Goal: Task Accomplishment & Management: Use online tool/utility

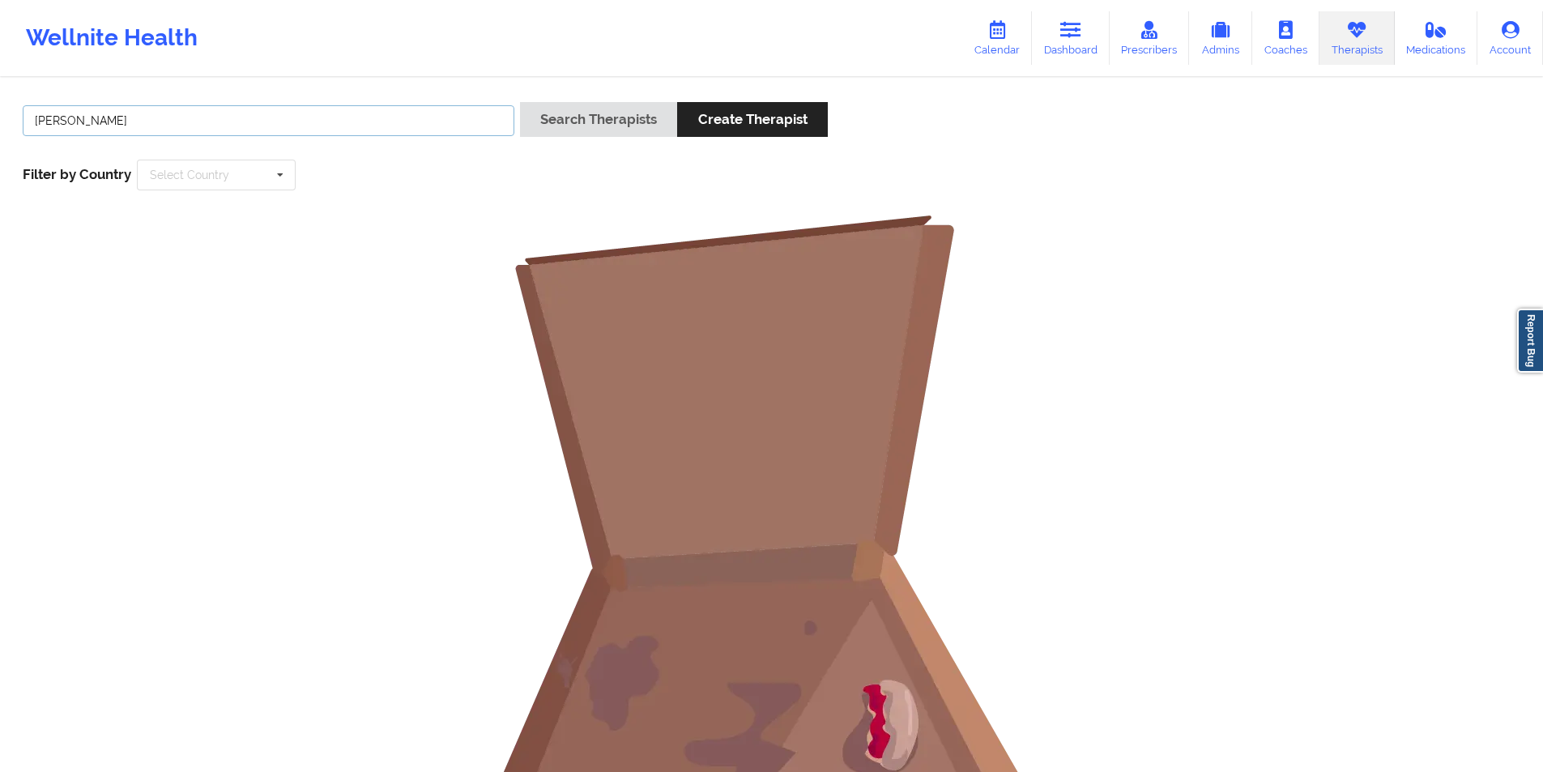
click at [377, 121] on input "[PERSON_NAME]" at bounding box center [269, 120] width 492 height 31
drag, startPoint x: 0, startPoint y: 0, endPoint x: 377, endPoint y: 121, distance: 395.6
click at [377, 121] on input "[PERSON_NAME]" at bounding box center [269, 120] width 492 height 31
click at [578, 117] on button "Search Therapists" at bounding box center [598, 119] width 157 height 35
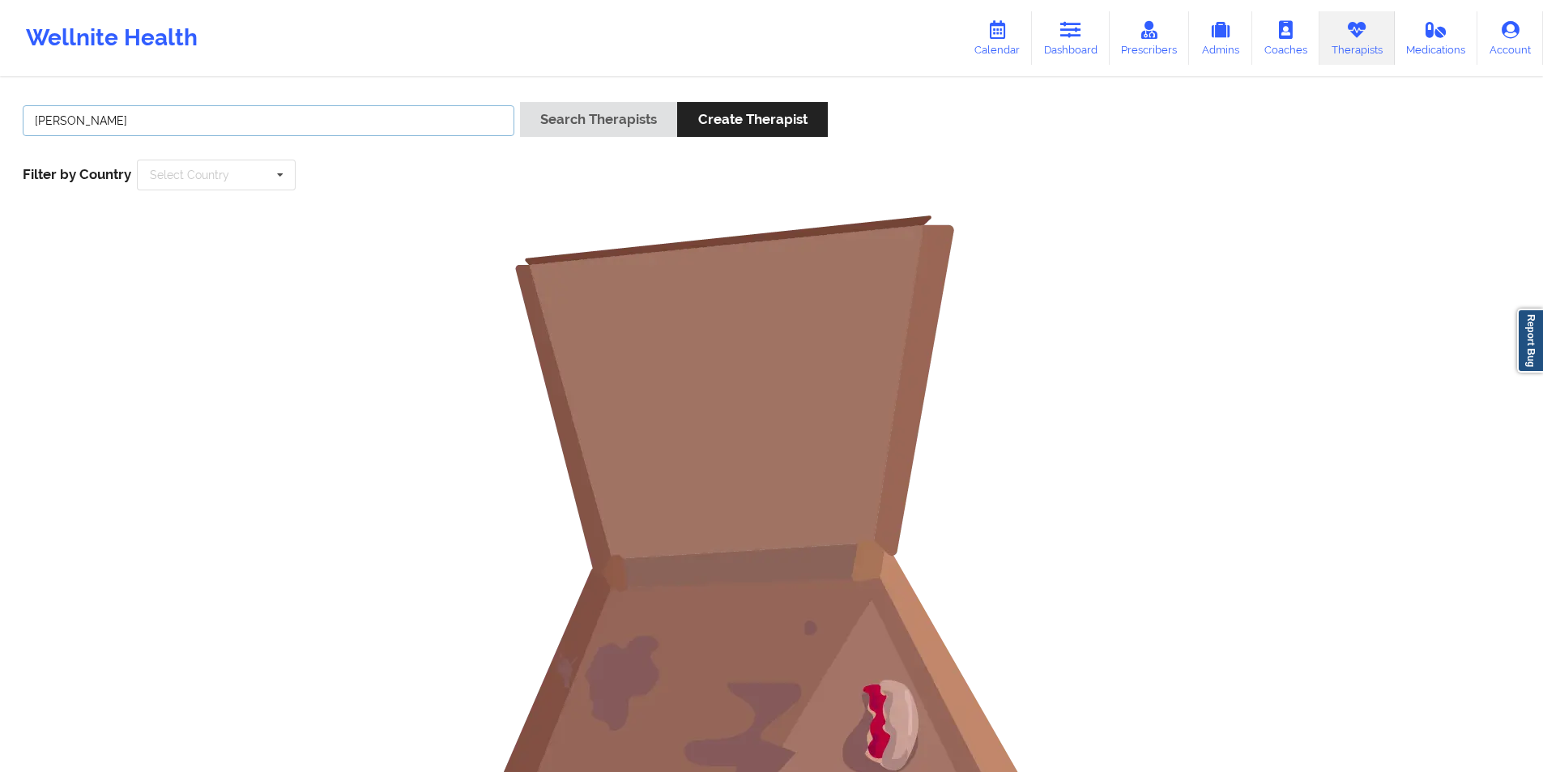
click at [337, 119] on input "[PERSON_NAME]" at bounding box center [269, 120] width 492 height 31
paste input "[PERSON_NAME]"
click at [610, 121] on button "Search Therapists" at bounding box center [598, 119] width 157 height 35
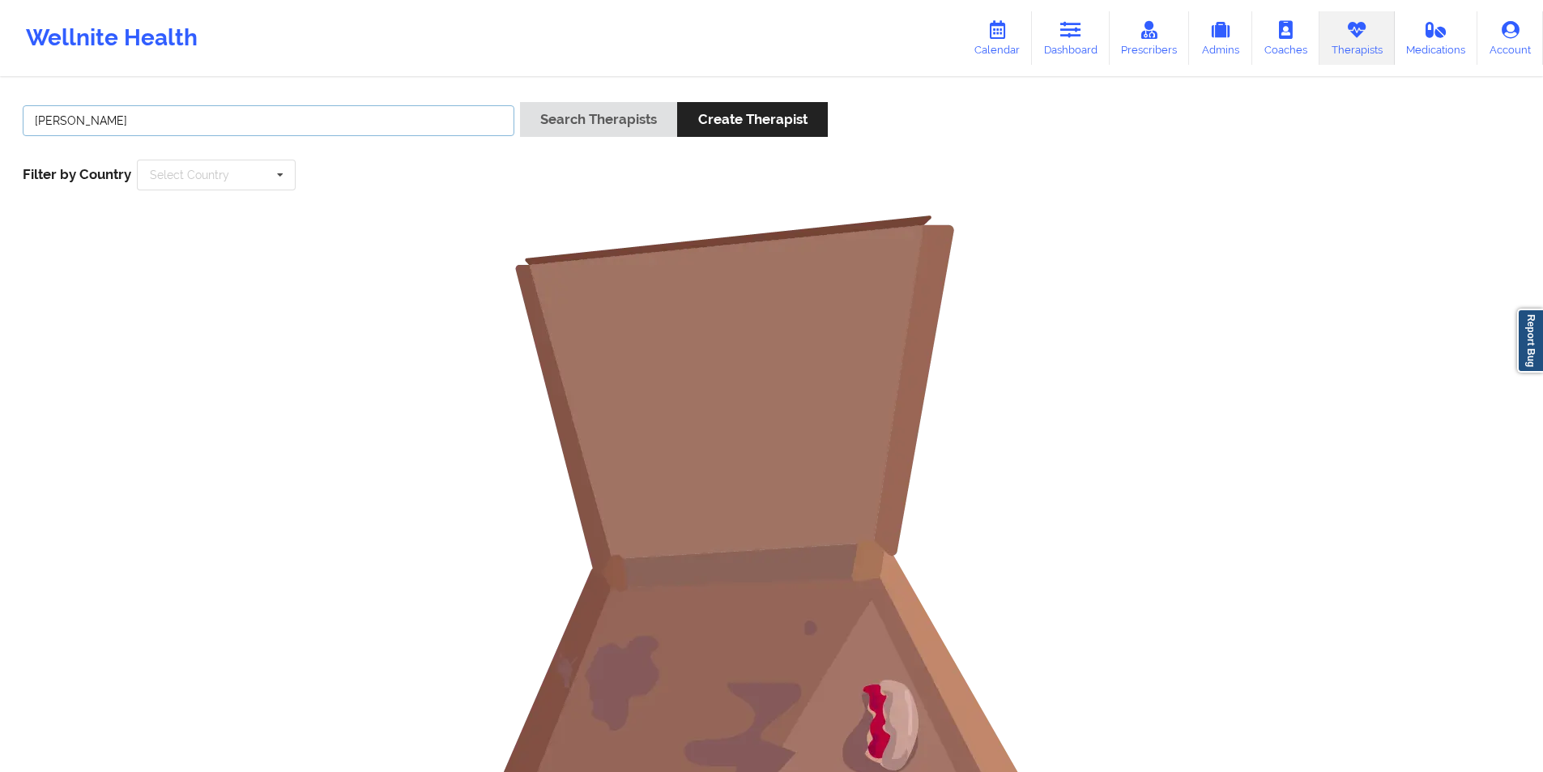
click at [100, 122] on input "[PERSON_NAME]" at bounding box center [269, 120] width 492 height 31
click at [604, 117] on button "Search Therapists" at bounding box center [598, 119] width 157 height 35
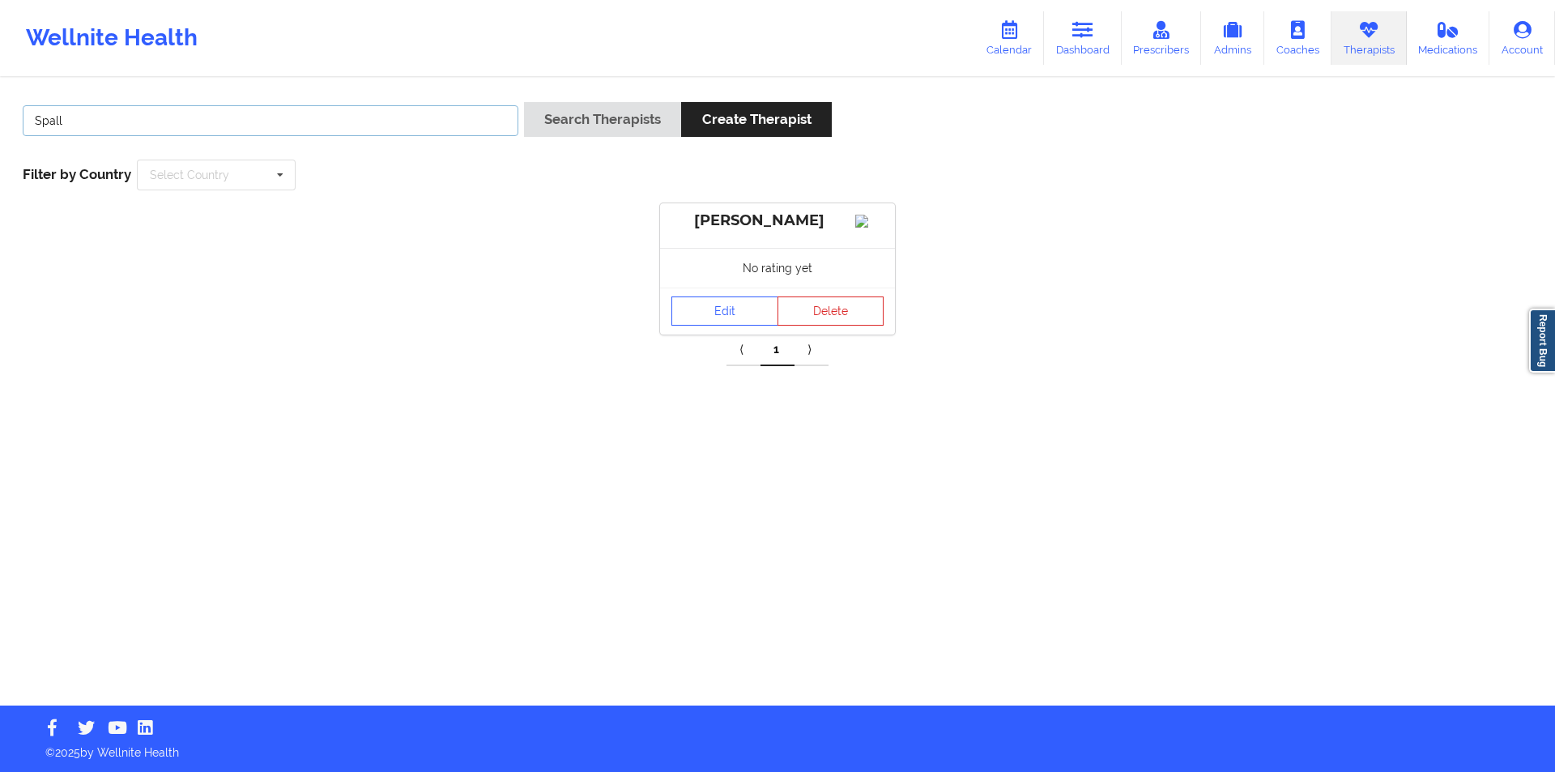
click at [359, 118] on input "Spall" at bounding box center [271, 120] width 496 height 31
paste input "[PERSON_NAME]"
click at [616, 114] on button "Search Therapists" at bounding box center [602, 119] width 157 height 35
click at [847, 355] on button "Delete" at bounding box center [831, 356] width 107 height 29
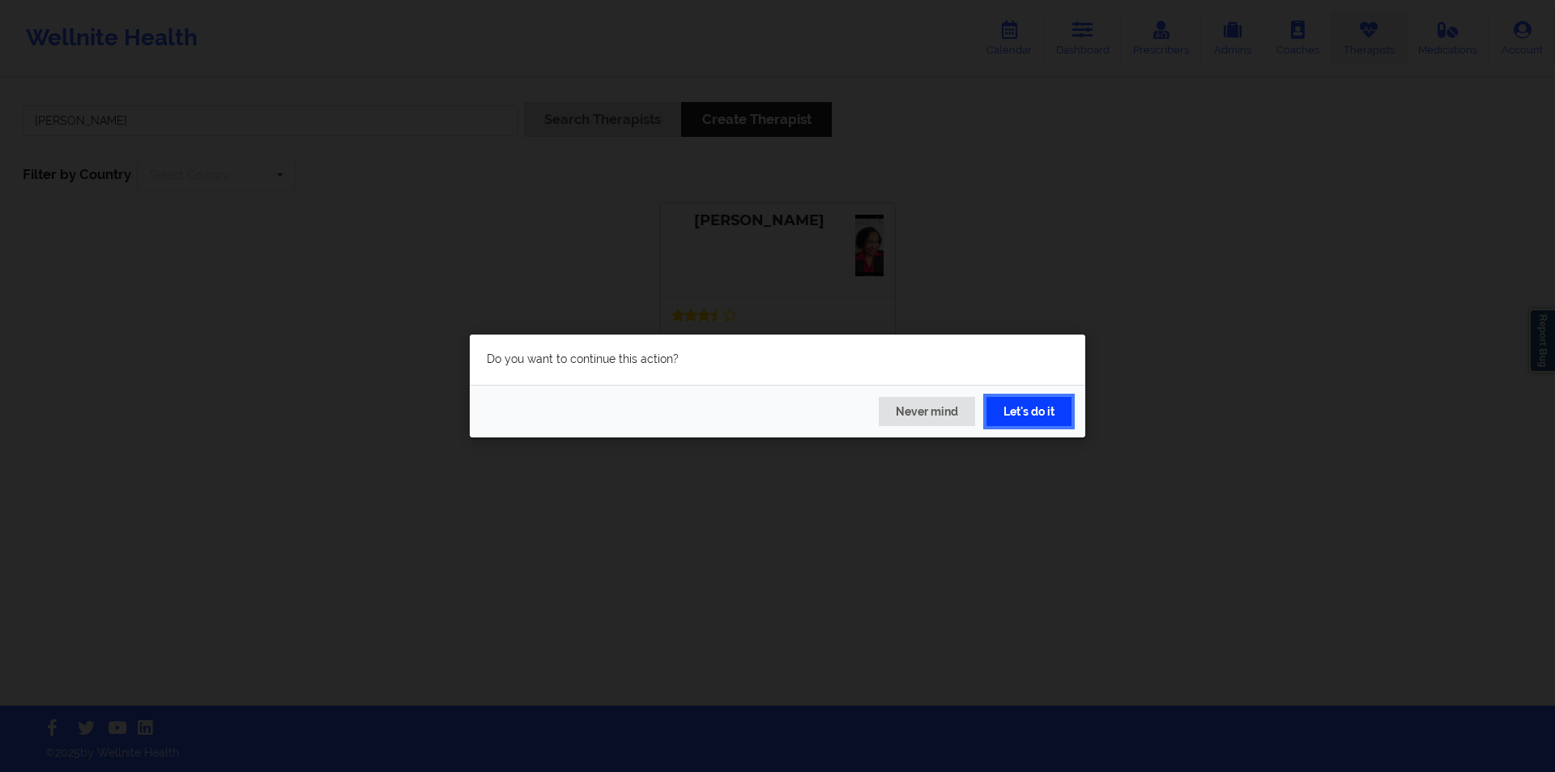
click at [1037, 407] on button "Let's do it" at bounding box center [1029, 411] width 85 height 29
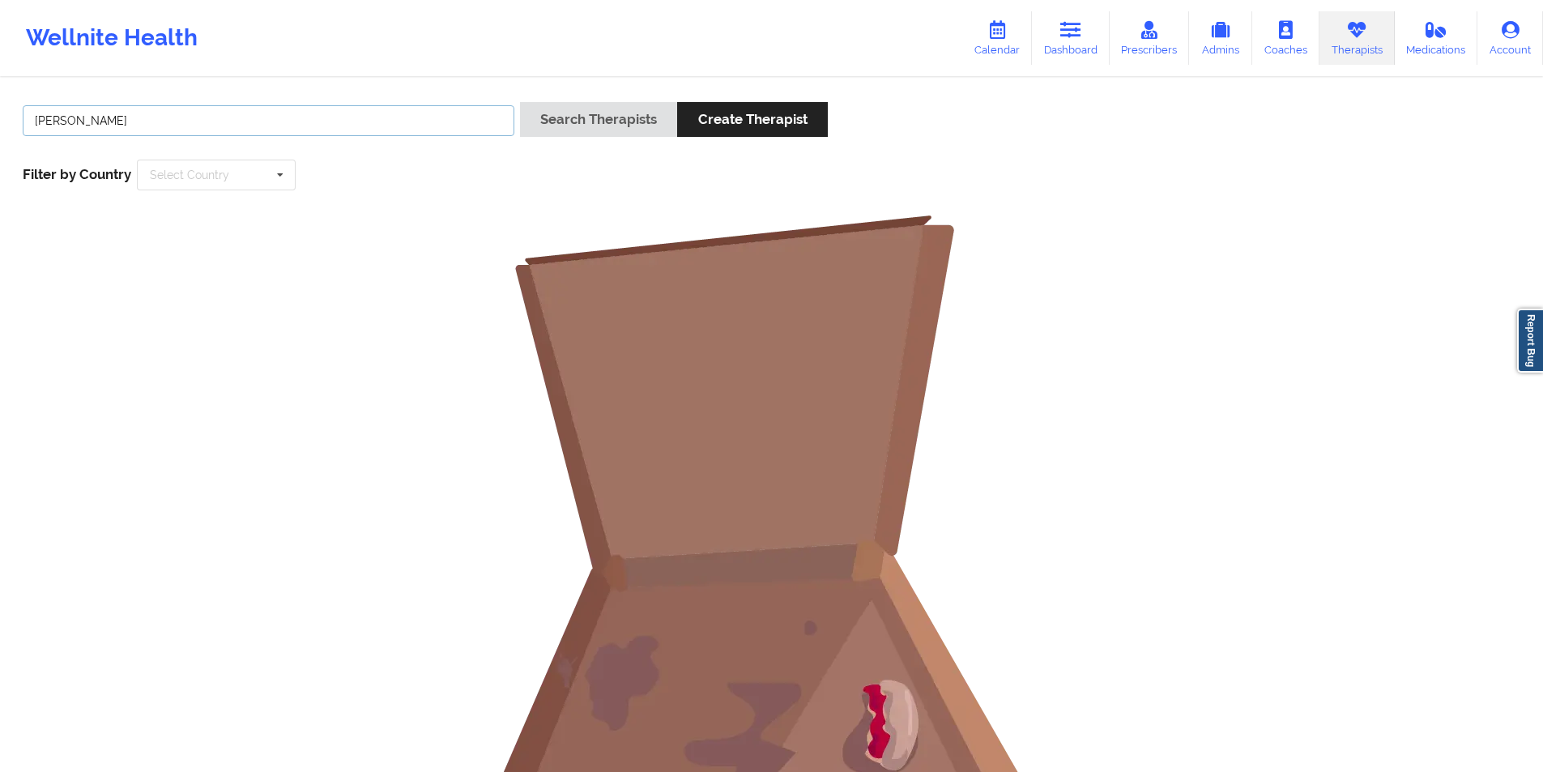
click at [358, 112] on input "[PERSON_NAME]" at bounding box center [269, 120] width 492 height 31
paste input "[PERSON_NAME]"
click at [623, 121] on button "Search Therapists" at bounding box center [598, 119] width 157 height 35
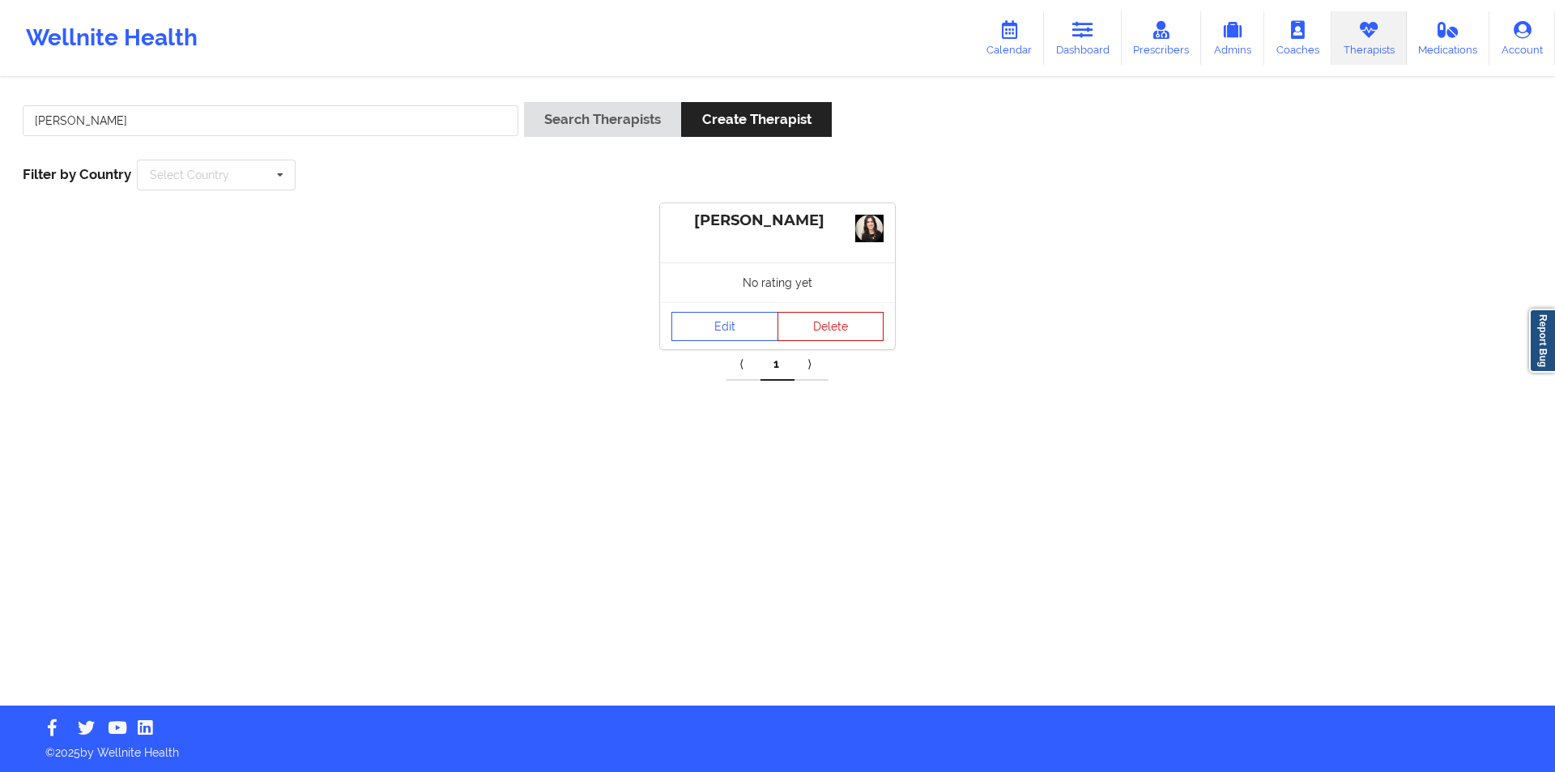
click at [829, 331] on button "Delete" at bounding box center [831, 326] width 107 height 29
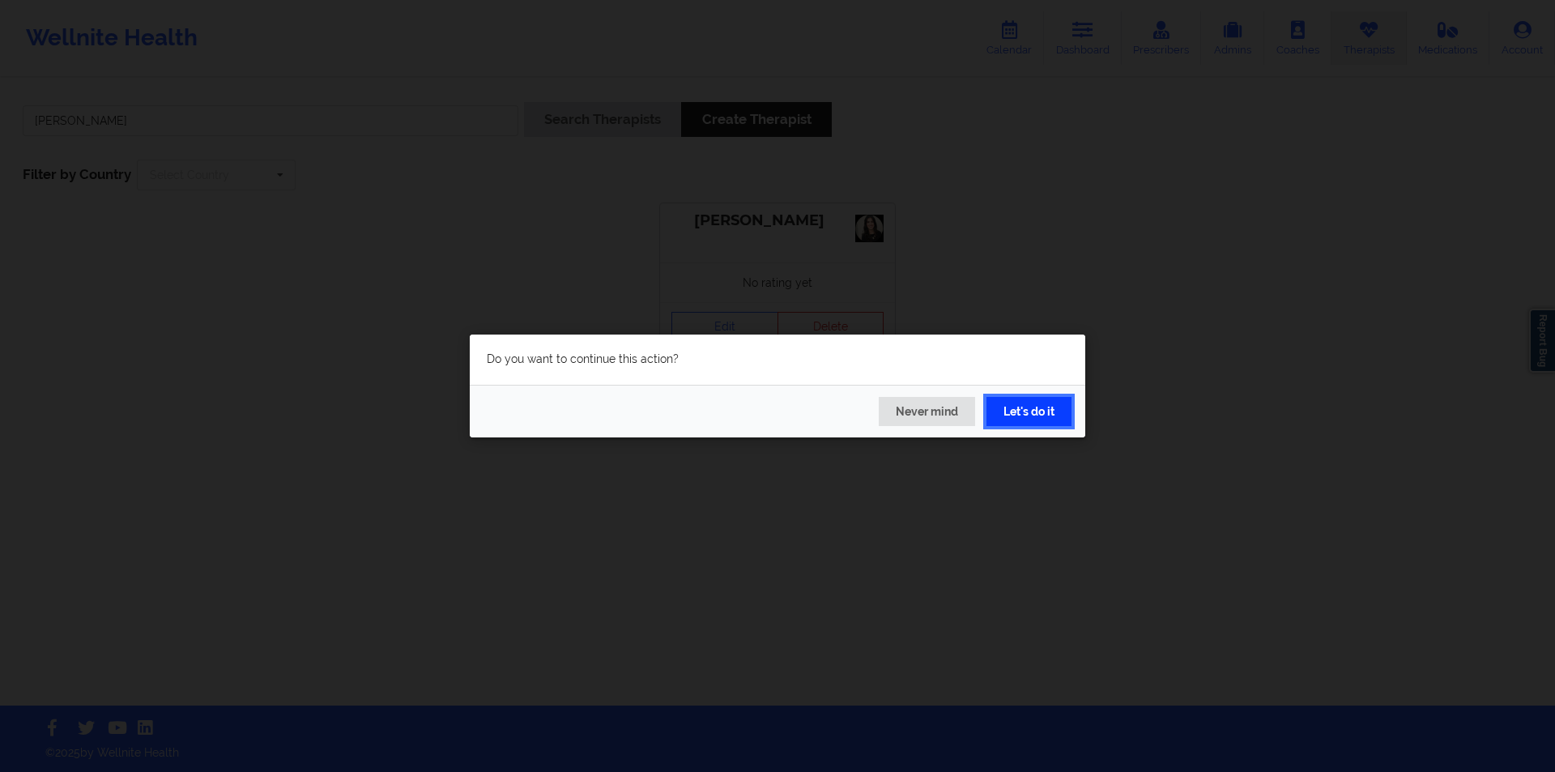
click at [1030, 411] on button "Let's do it" at bounding box center [1029, 411] width 85 height 29
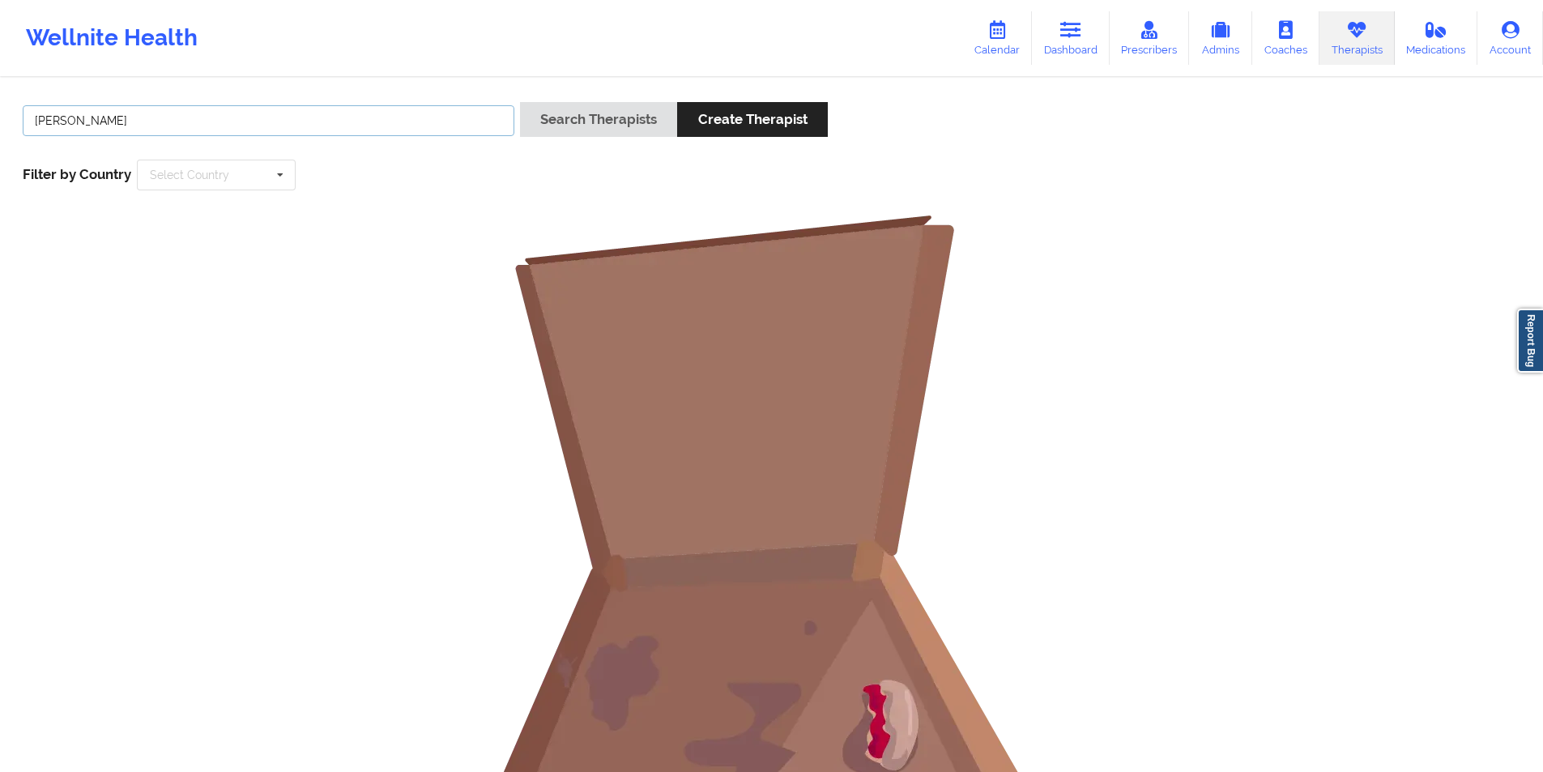
click at [366, 117] on input "[PERSON_NAME]" at bounding box center [269, 120] width 492 height 31
paste input "[PERSON_NAME]"
click at [592, 126] on button "Search Therapists" at bounding box center [598, 119] width 157 height 35
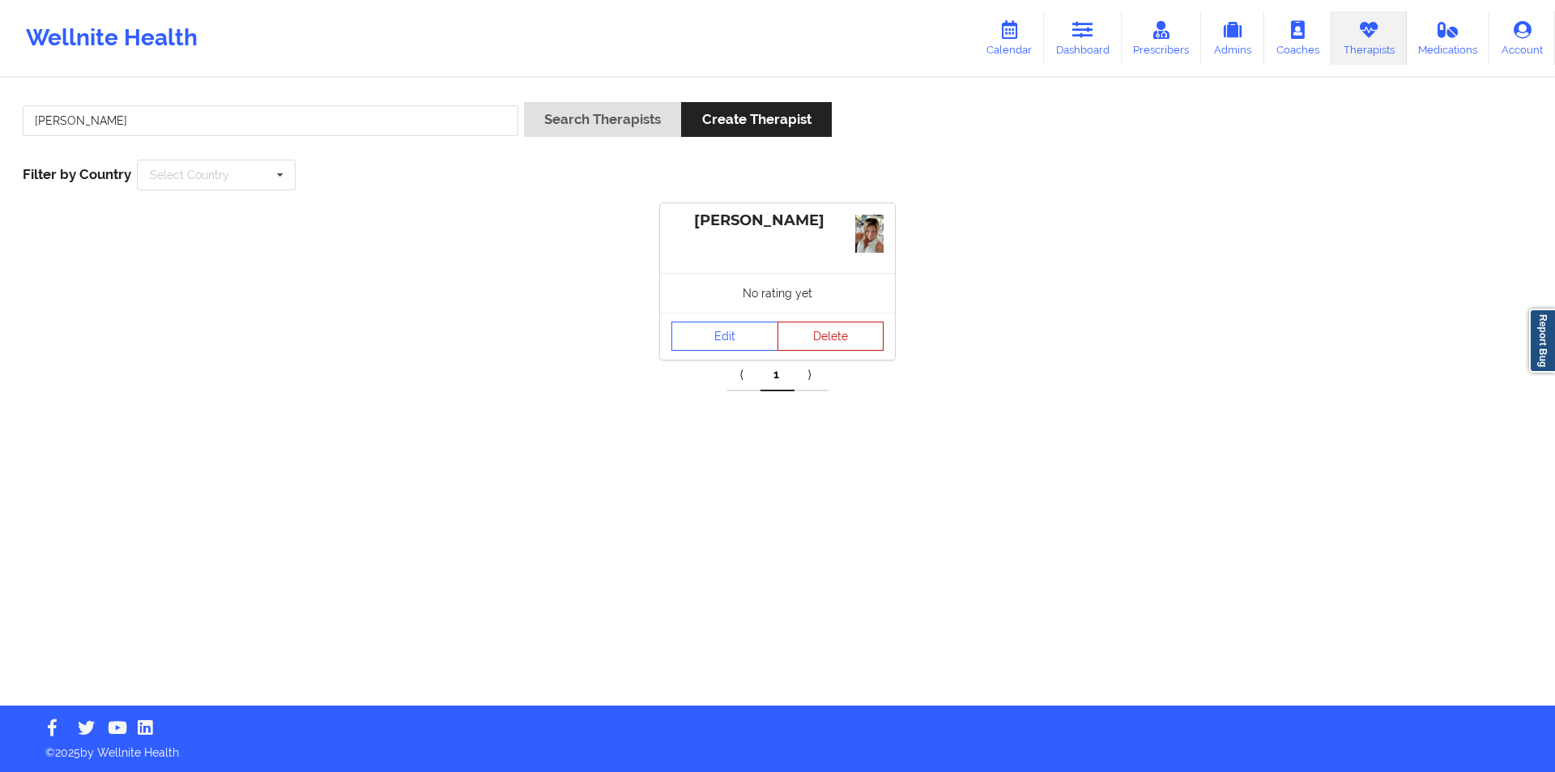
click at [827, 341] on button "Delete" at bounding box center [831, 336] width 107 height 29
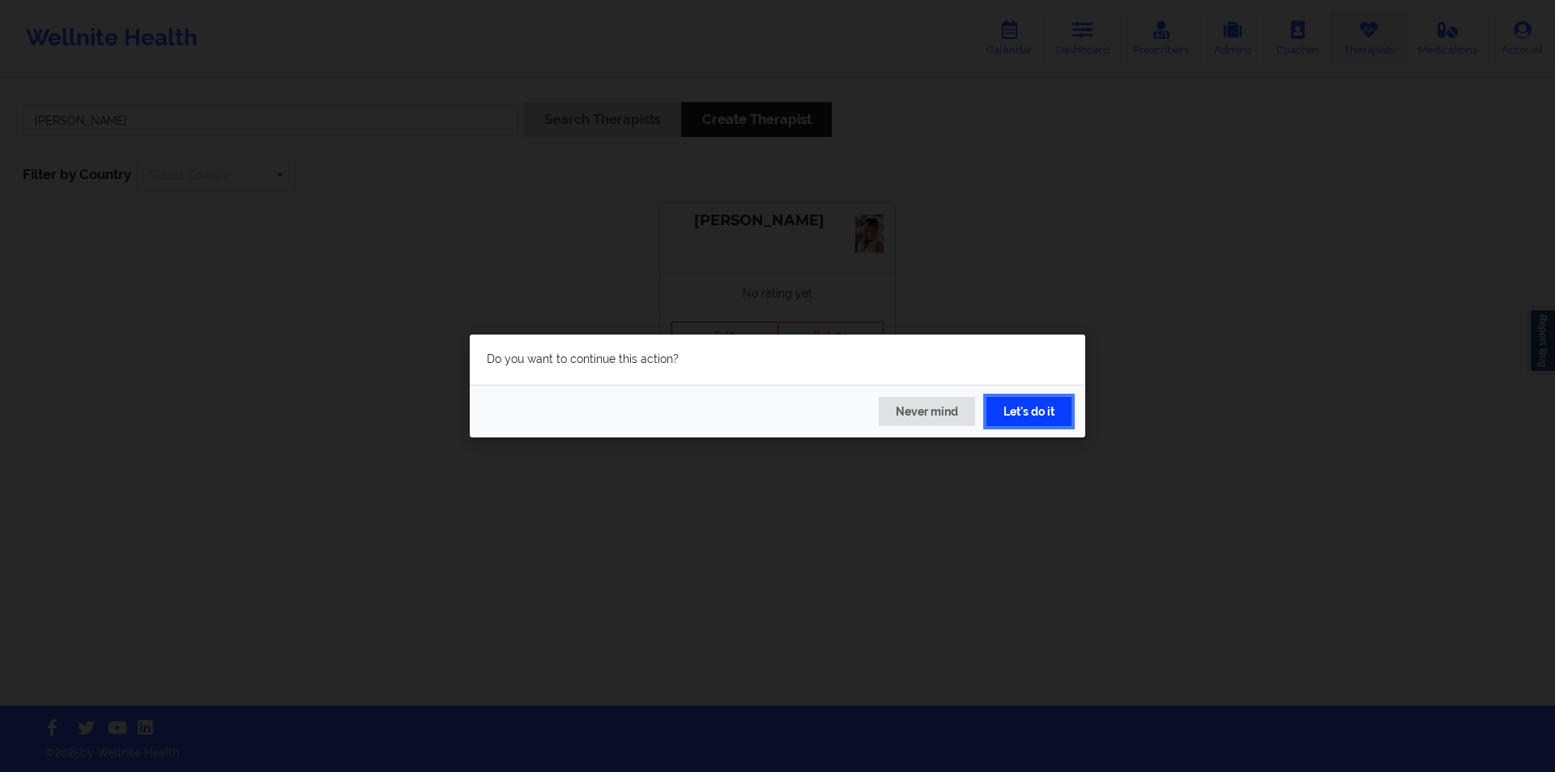
click at [1034, 416] on button "Let's do it" at bounding box center [1029, 411] width 85 height 29
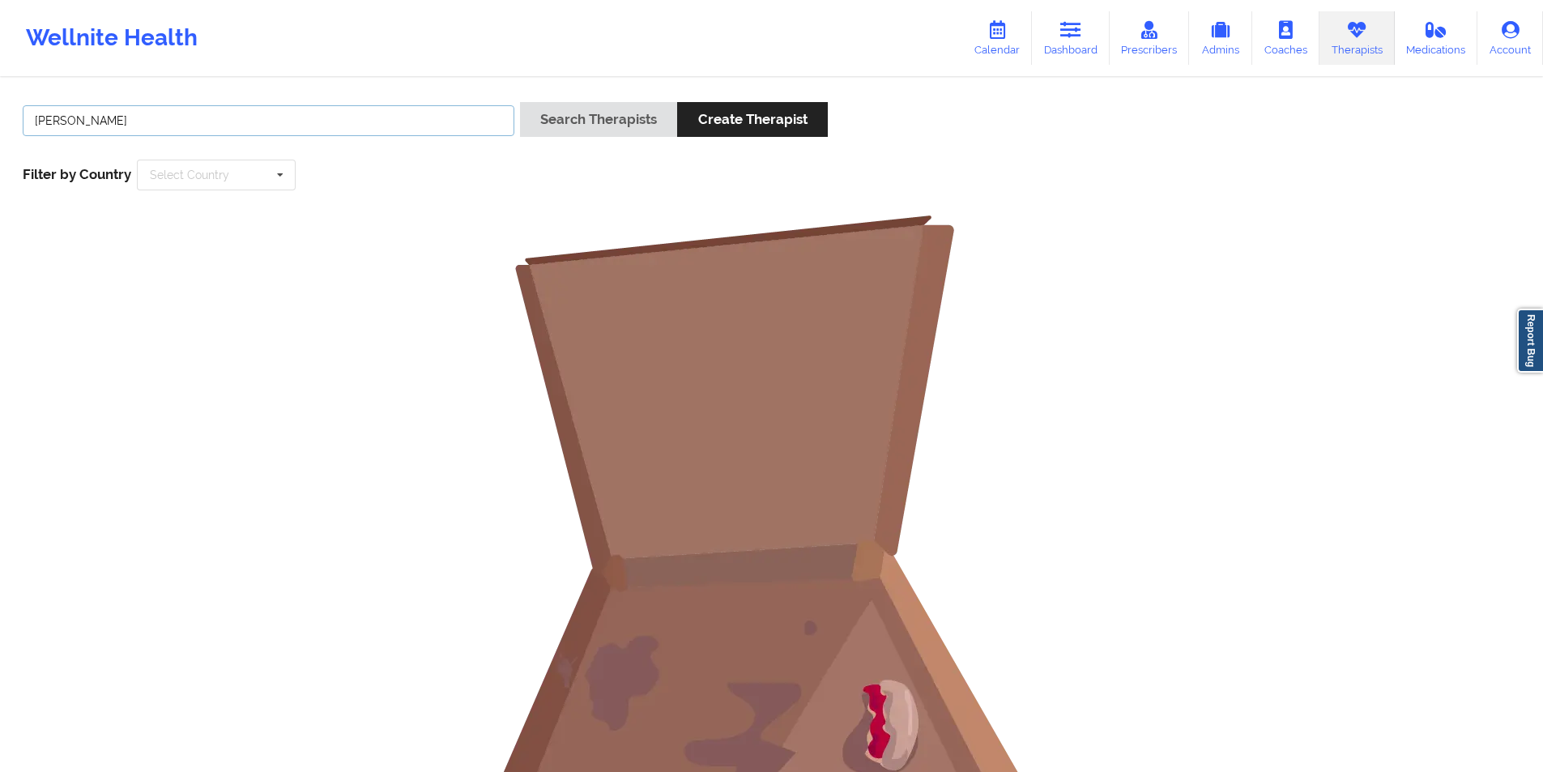
click at [422, 118] on input "[PERSON_NAME]" at bounding box center [269, 120] width 492 height 31
paste input "[PERSON_NAME]"
click at [625, 110] on button "Search Therapists" at bounding box center [598, 119] width 157 height 35
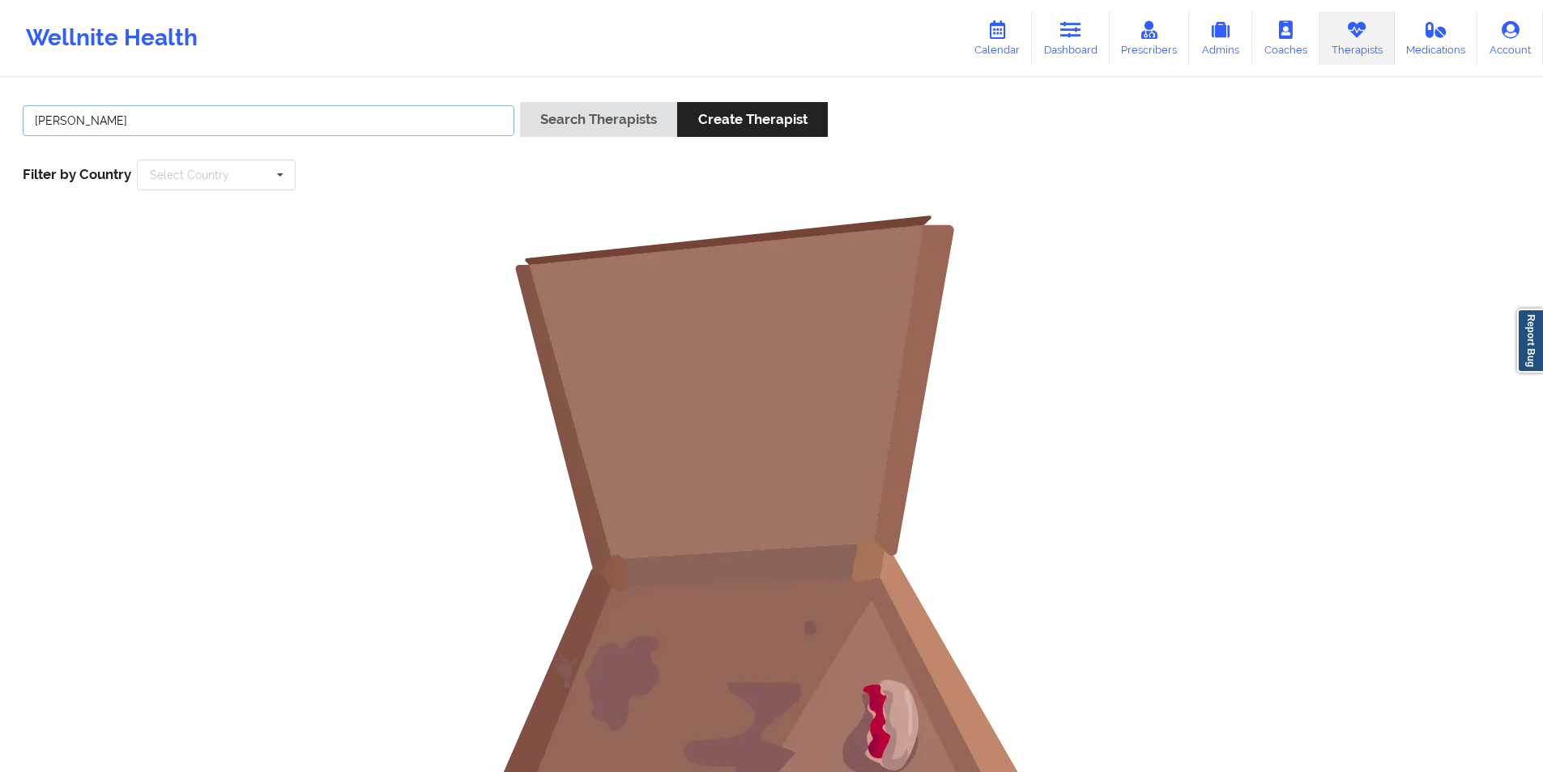
click at [76, 122] on input "[PERSON_NAME]" at bounding box center [269, 120] width 492 height 31
drag, startPoint x: 76, startPoint y: 122, endPoint x: 49, endPoint y: 123, distance: 27.6
click at [49, 123] on input "[PERSON_NAME]" at bounding box center [269, 120] width 492 height 31
drag, startPoint x: 74, startPoint y: 121, endPoint x: 28, endPoint y: 122, distance: 45.4
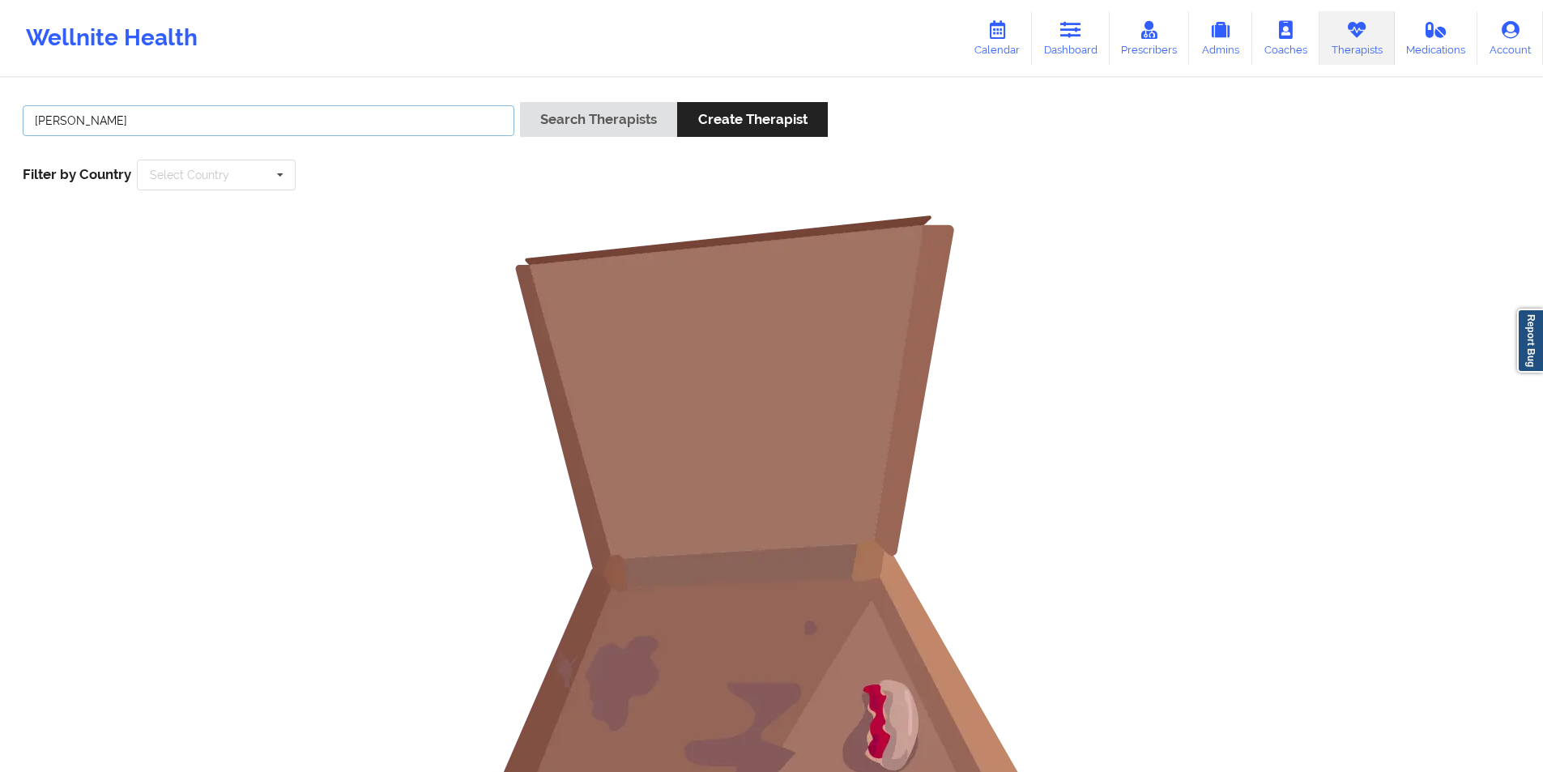
click at [28, 122] on input "[PERSON_NAME]" at bounding box center [269, 120] width 492 height 31
click at [36, 122] on input "[PERSON_NAME]" at bounding box center [269, 120] width 492 height 31
click at [576, 117] on button "Search Therapists" at bounding box center [598, 119] width 157 height 35
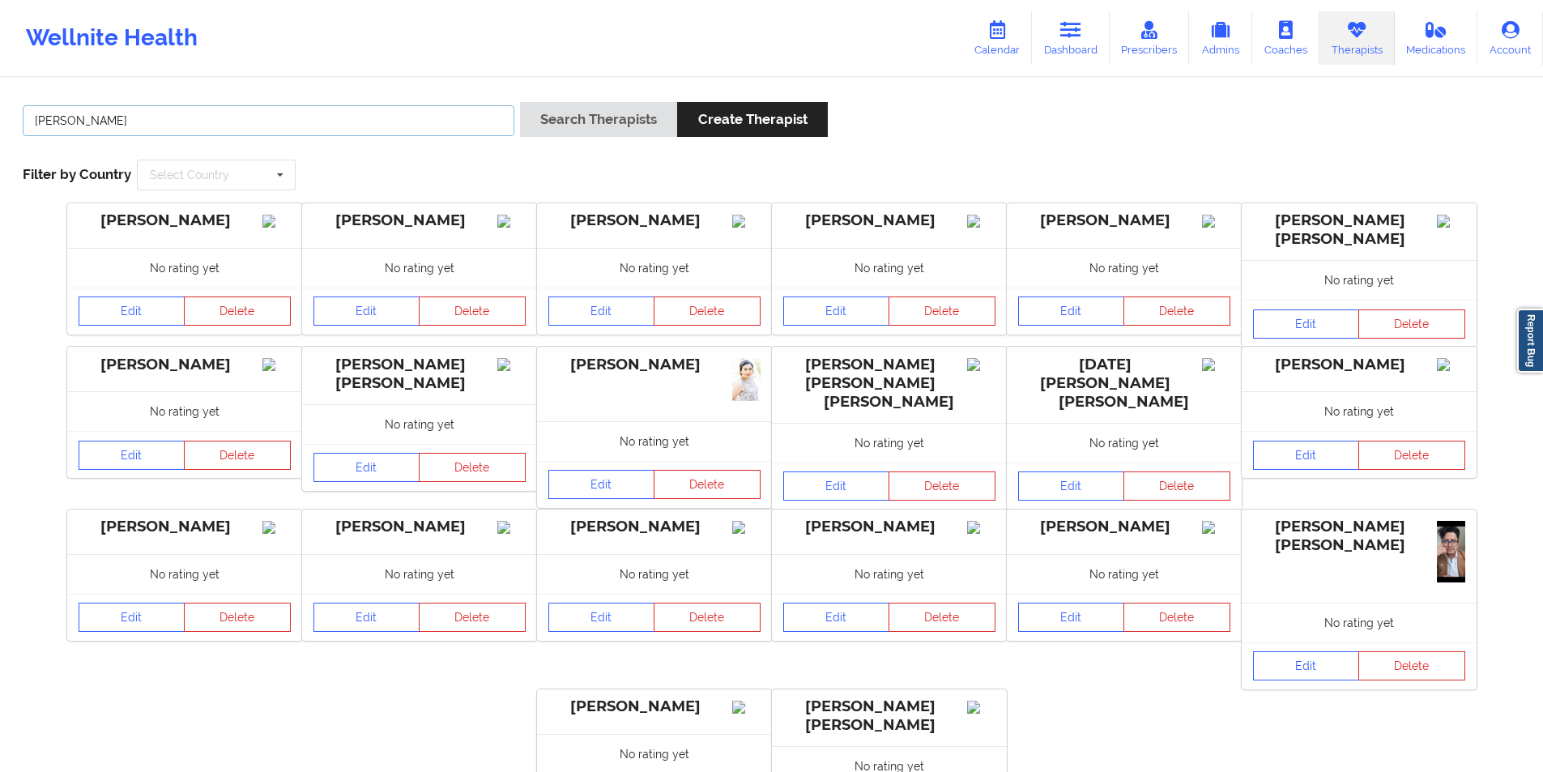
click at [269, 126] on input "[PERSON_NAME]" at bounding box center [269, 120] width 492 height 31
paste input "[PERSON_NAME]"
type input "[PERSON_NAME]"
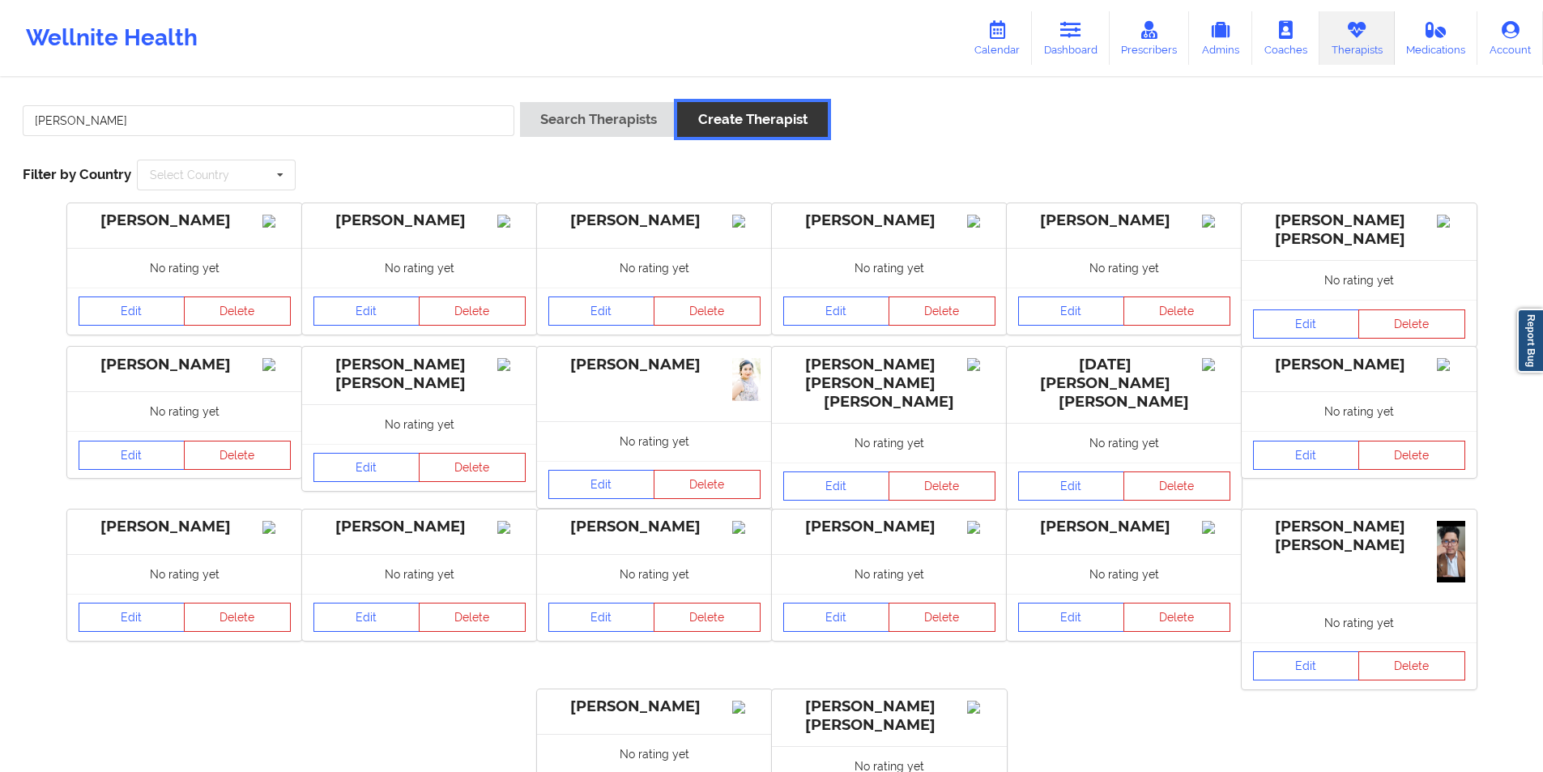
click at [771, 122] on button "Create Therapist" at bounding box center [752, 119] width 150 height 35
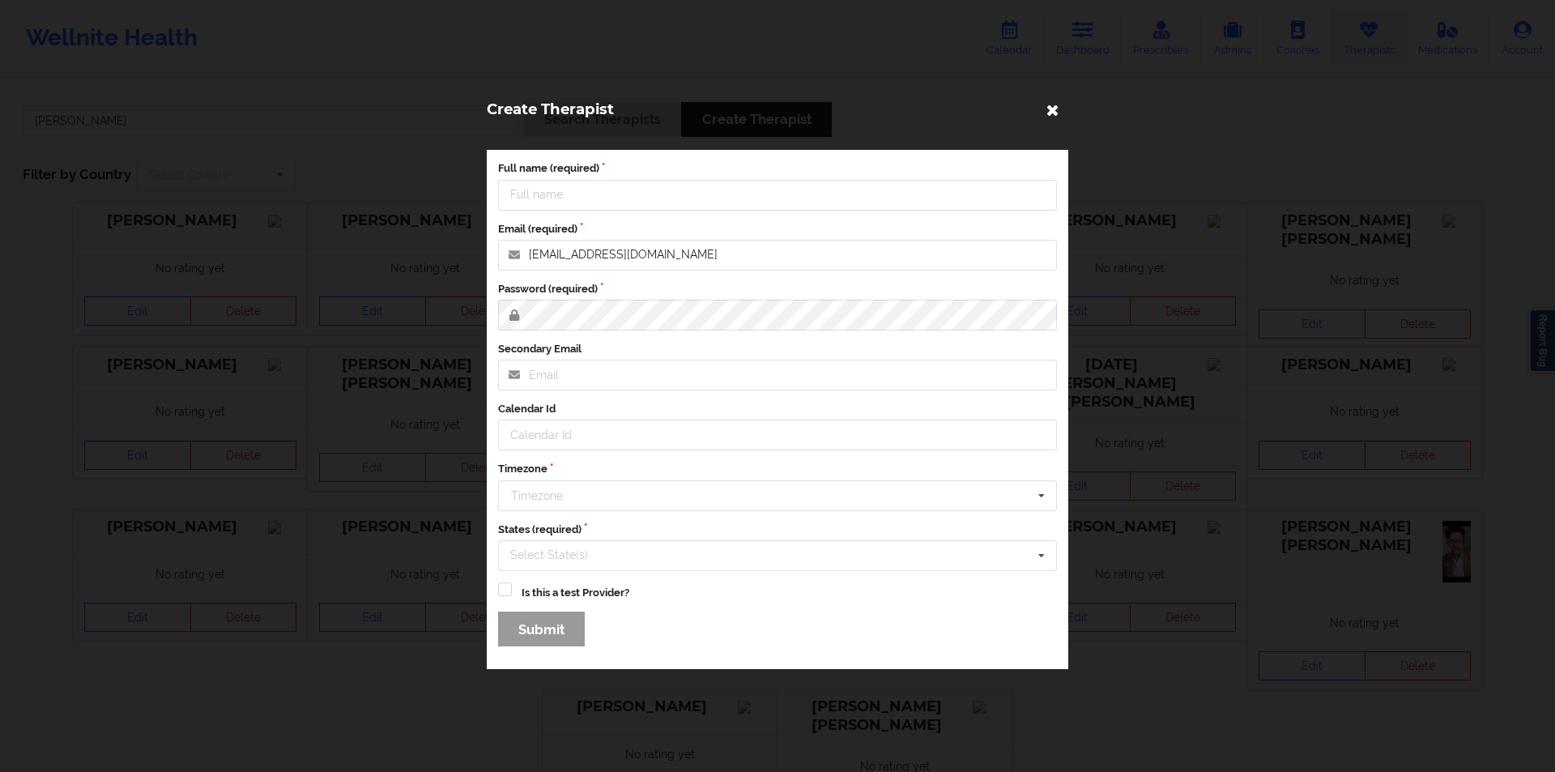
click at [1055, 109] on icon at bounding box center [1053, 109] width 26 height 26
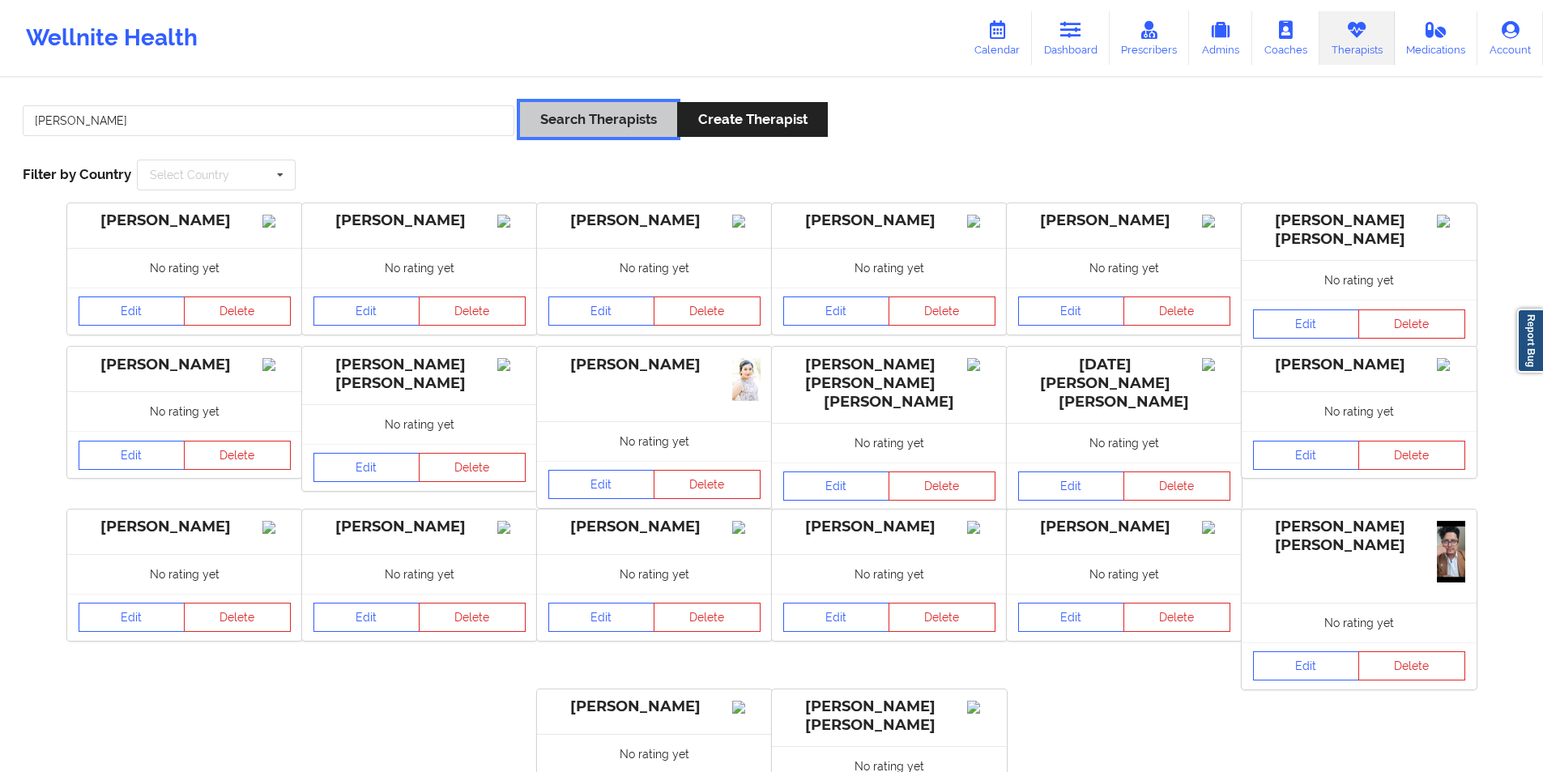
click at [630, 119] on button "Search Therapists" at bounding box center [598, 119] width 157 height 35
